Goal: Communication & Community: Connect with others

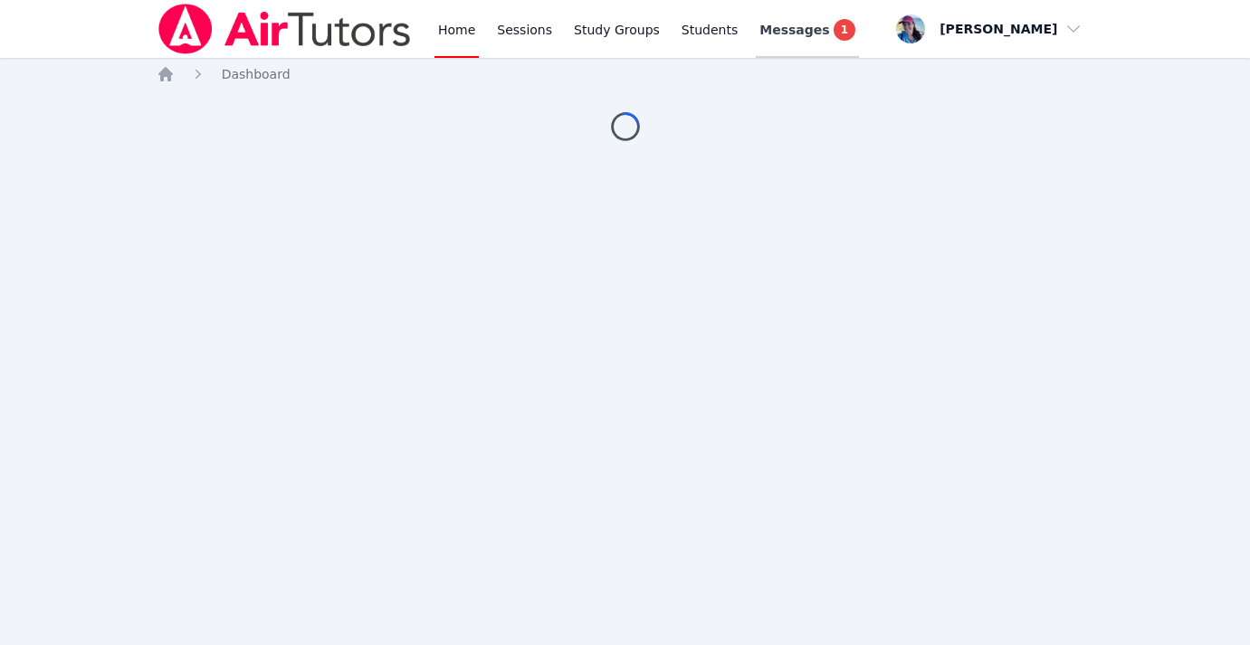
click at [778, 28] on span "Messages" at bounding box center [794, 30] width 70 height 18
click at [780, 28] on span "Messages" at bounding box center [794, 30] width 70 height 18
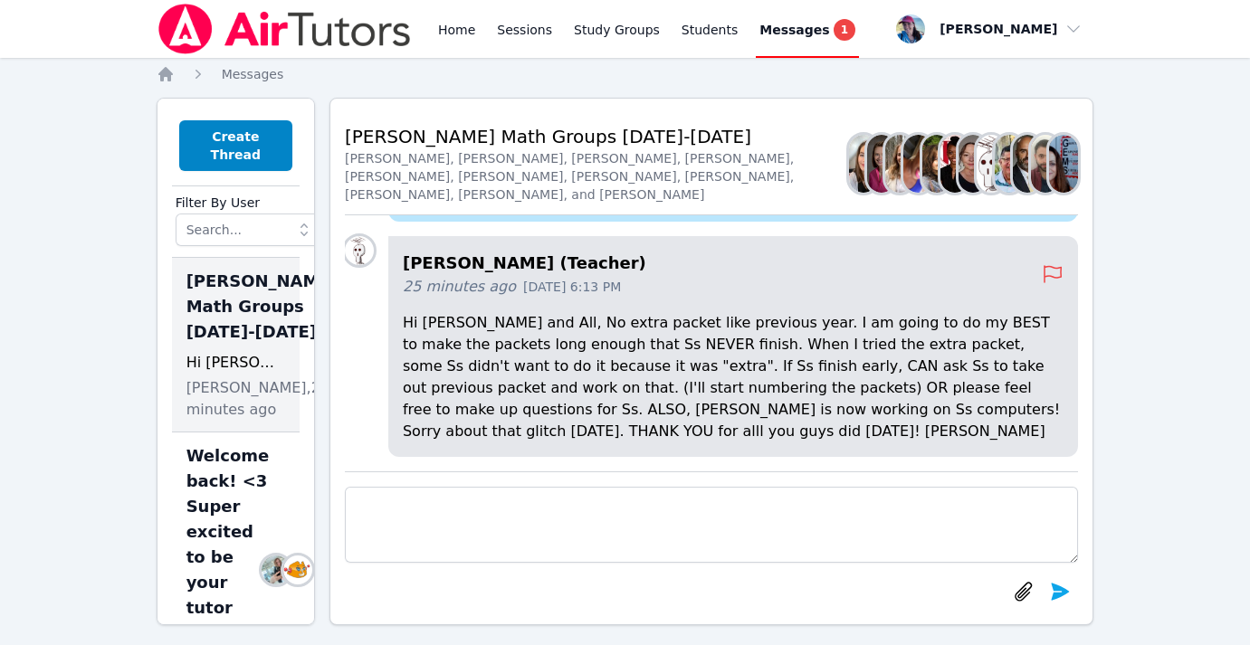
click at [417, 25] on div "Home Sessions Study Groups Students Messages 1" at bounding box center [508, 29] width 702 height 58
click at [443, 28] on link "Home" at bounding box center [456, 29] width 44 height 58
